Goal: Navigation & Orientation: Find specific page/section

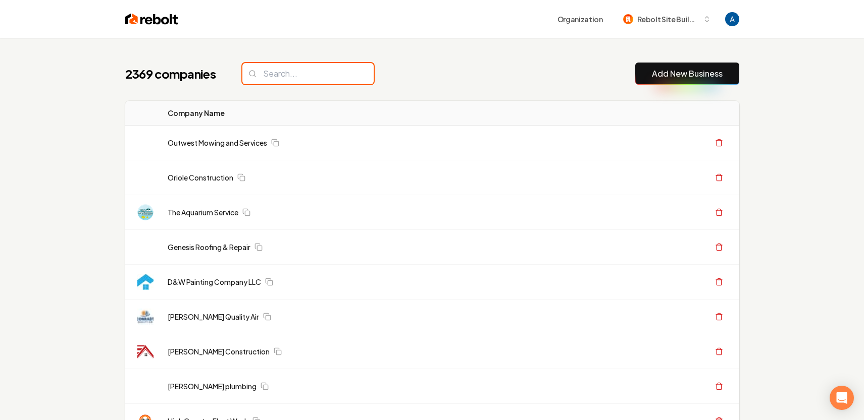
click at [296, 68] on input "search" at bounding box center [307, 73] width 131 height 21
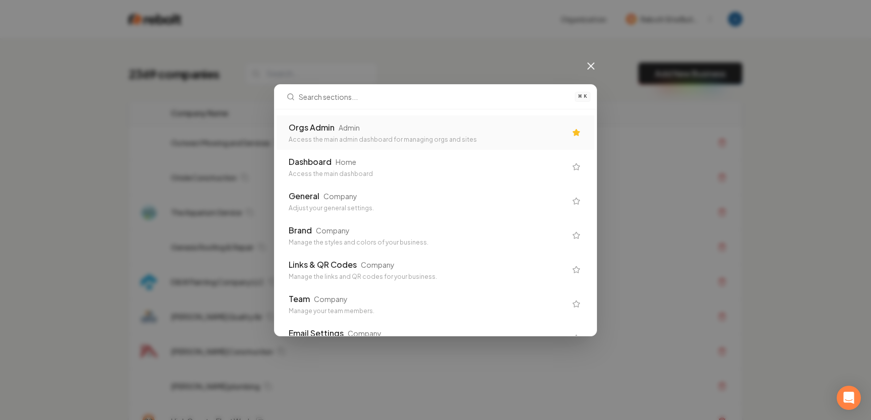
click at [340, 136] on div "Access the main admin dashboard for managing orgs and sites" at bounding box center [428, 140] width 278 height 8
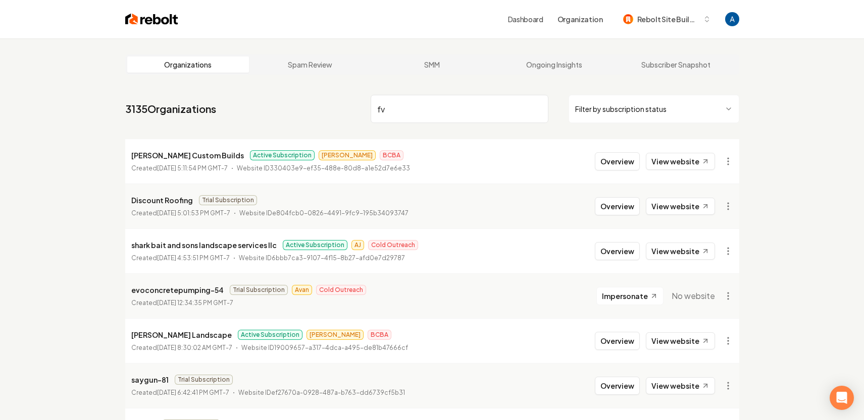
type input "f"
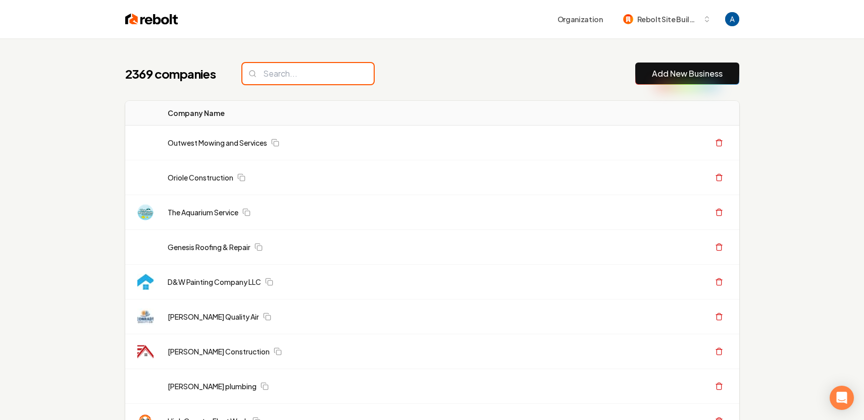
click at [279, 76] on input "search" at bounding box center [307, 73] width 131 height 21
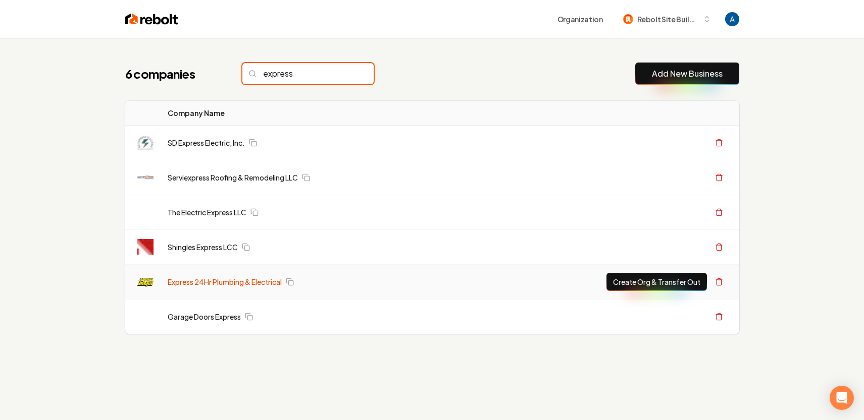
type input "express"
click at [235, 284] on link "Express 24Hr Plumbing & Electrical" at bounding box center [225, 282] width 114 height 10
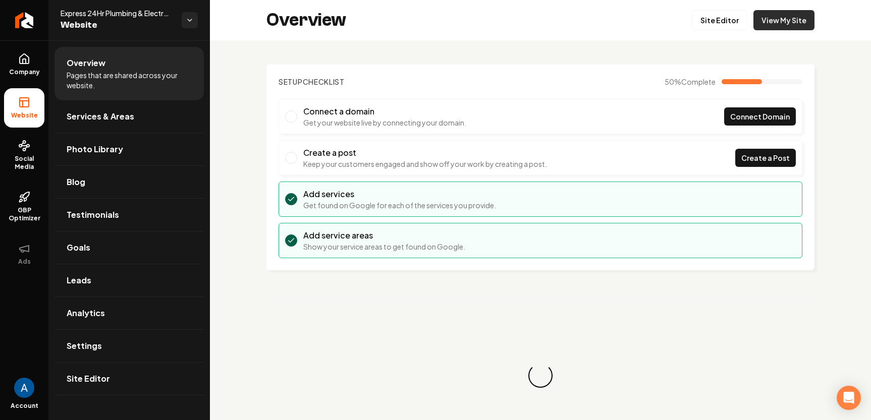
click at [772, 25] on link "View My Site" at bounding box center [784, 20] width 61 height 20
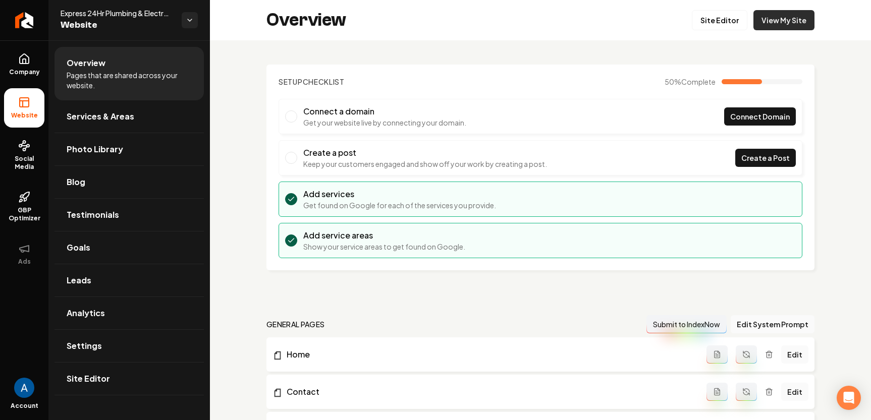
click at [789, 28] on link "View My Site" at bounding box center [784, 20] width 61 height 20
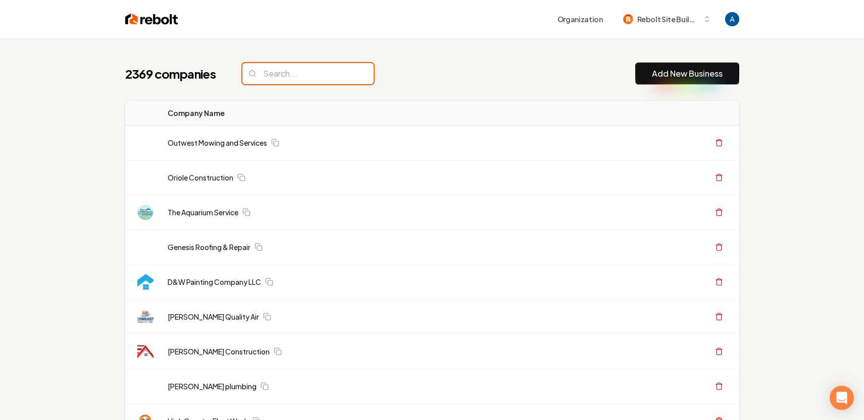
click at [297, 73] on input "search" at bounding box center [307, 73] width 131 height 21
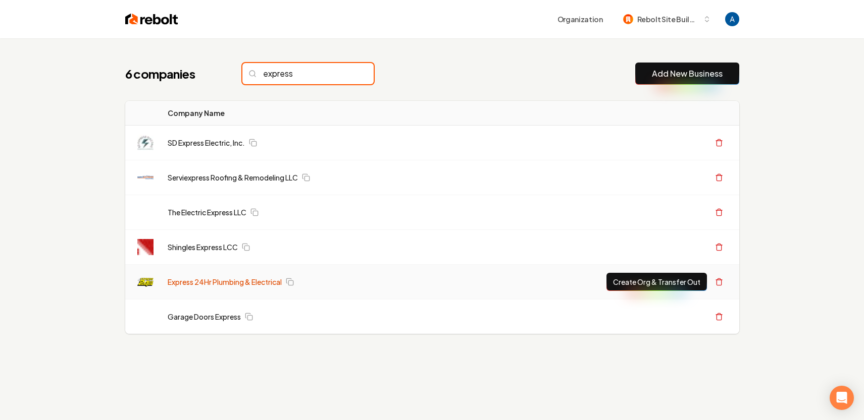
type input "express"
click at [214, 287] on link "Express 24Hr Plumbing & Electrical" at bounding box center [225, 282] width 114 height 10
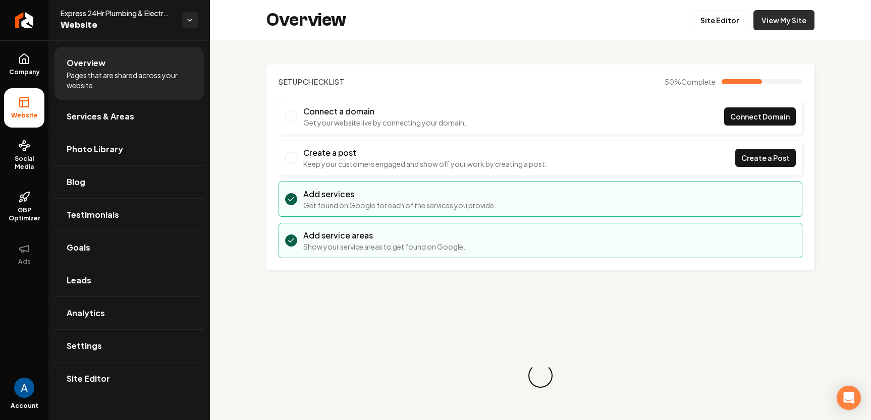
click at [761, 23] on link "View My Site" at bounding box center [784, 20] width 61 height 20
